Goal: Task Accomplishment & Management: Use online tool/utility

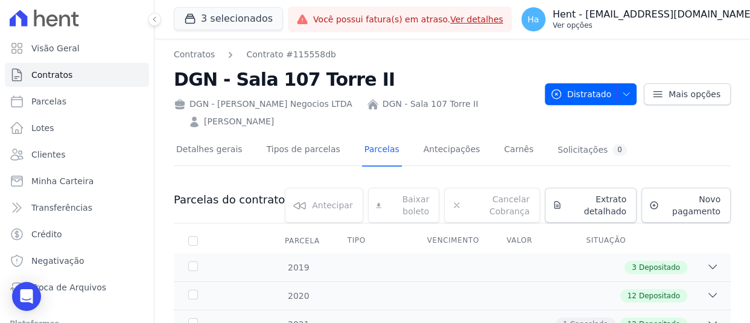
click at [704, 32] on button "Ha Hent - adriane.brito@hent.com.br Ver opções" at bounding box center [644, 19] width 267 height 34
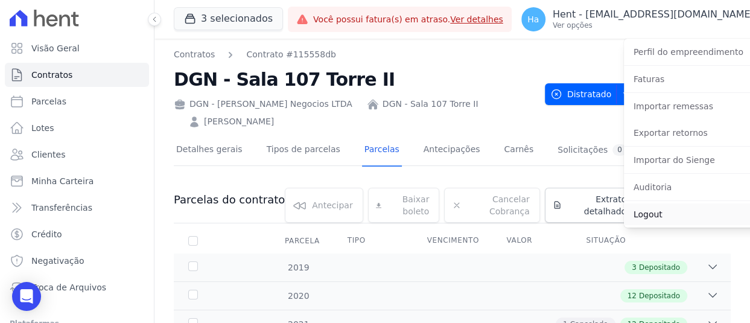
click at [647, 217] on link "Logout" at bounding box center [701, 214] width 154 height 22
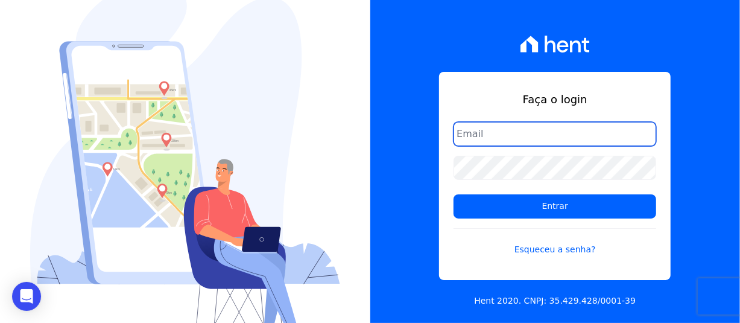
type input "adriane.brito@hent.com.br"
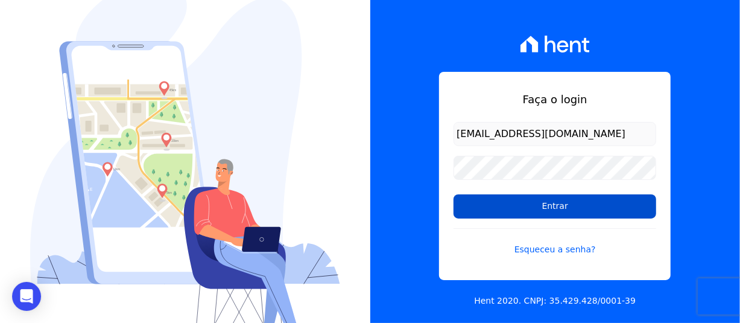
click at [542, 209] on input "Entrar" at bounding box center [555, 206] width 203 height 24
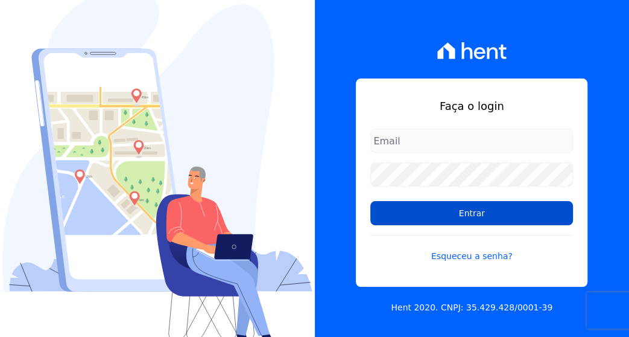
type input "[PERSON_NAME][EMAIL_ADDRESS][PERSON_NAME][DOMAIN_NAME]"
click at [393, 214] on input "Entrar" at bounding box center [471, 213] width 203 height 24
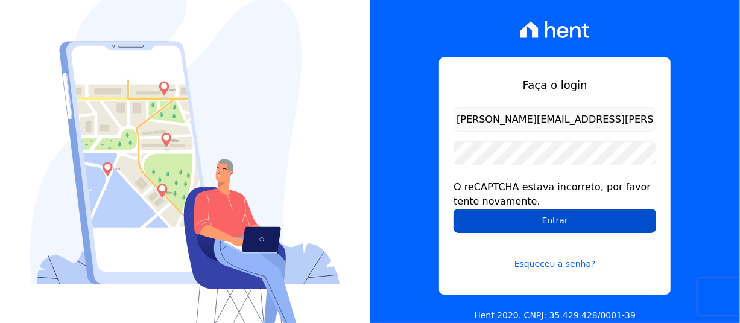
click at [514, 217] on input "Entrar" at bounding box center [555, 221] width 203 height 24
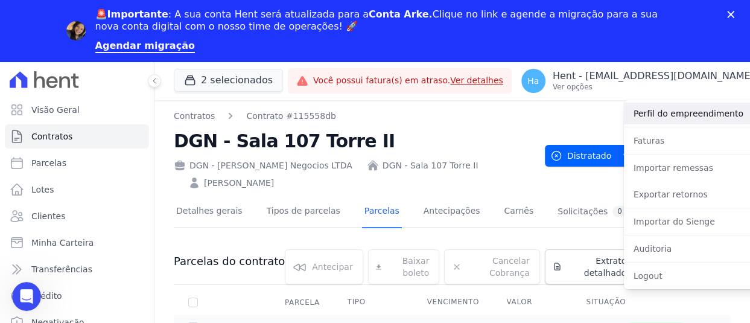
click at [666, 114] on link "Perfil do empreendimento" at bounding box center [701, 114] width 154 height 22
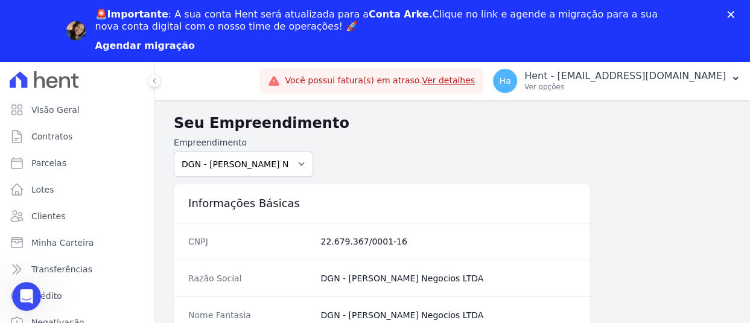
click at [160, 49] on link "Agendar migração" at bounding box center [145, 46] width 100 height 13
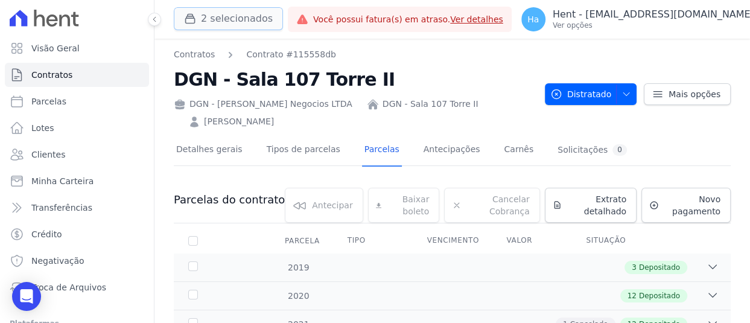
click at [223, 21] on button "2 selecionados" at bounding box center [228, 18] width 109 height 23
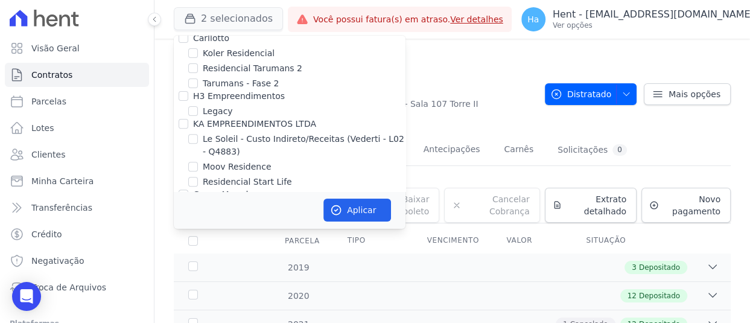
scroll to position [6699, 0]
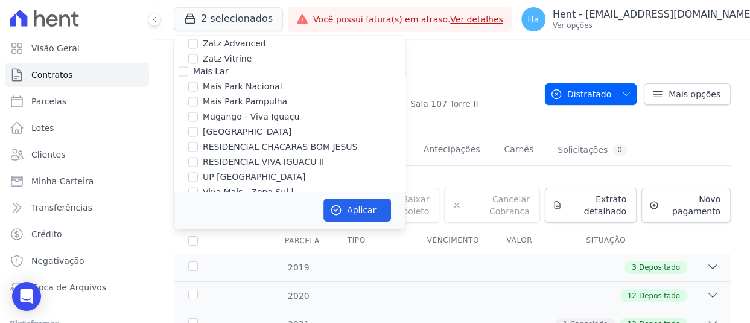
click at [182, 273] on input "Salgado Empreendimentos SPE LTDA." at bounding box center [184, 278] width 10 height 10
checkbox input "true"
click at [359, 208] on button "Aplicar" at bounding box center [357, 209] width 68 height 23
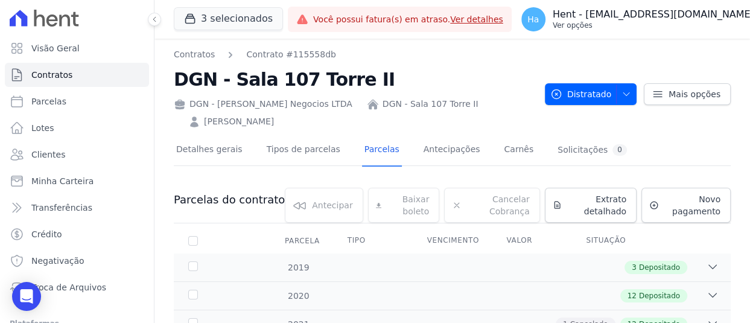
click at [694, 31] on button "Ha Hent - adriane.brito@hent.com.br Ver opções" at bounding box center [644, 19] width 267 height 34
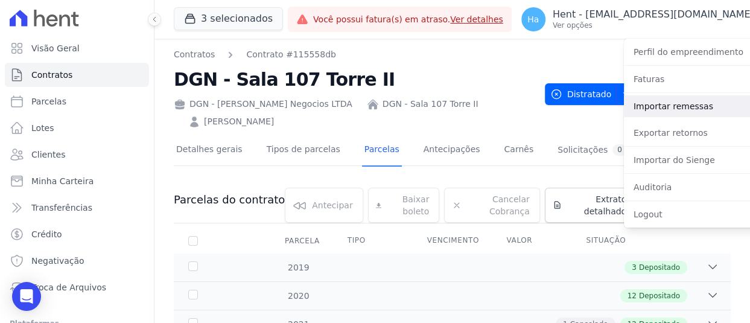
click at [659, 113] on link "Importar remessas" at bounding box center [701, 106] width 154 height 22
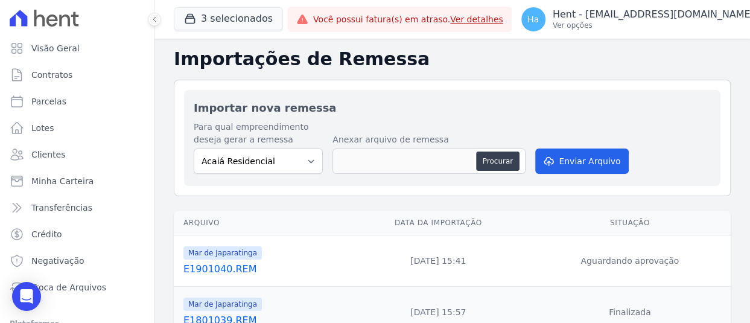
click at [229, 268] on link "E1901040.REM" at bounding box center [262, 269] width 159 height 14
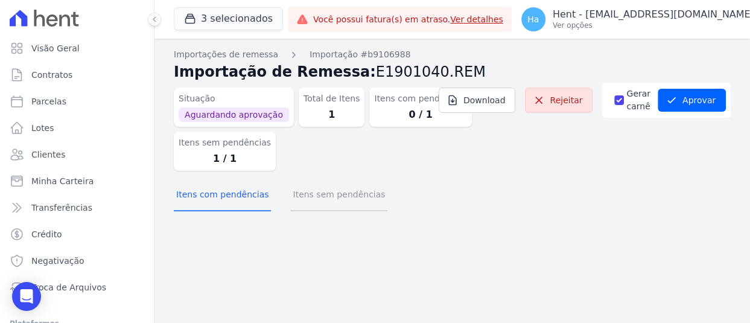
click at [343, 201] on button "Itens sem pendências" at bounding box center [338, 195] width 97 height 31
click at [326, 204] on button "Itens sem pendências" at bounding box center [338, 195] width 97 height 31
